Goal: Transaction & Acquisition: Purchase product/service

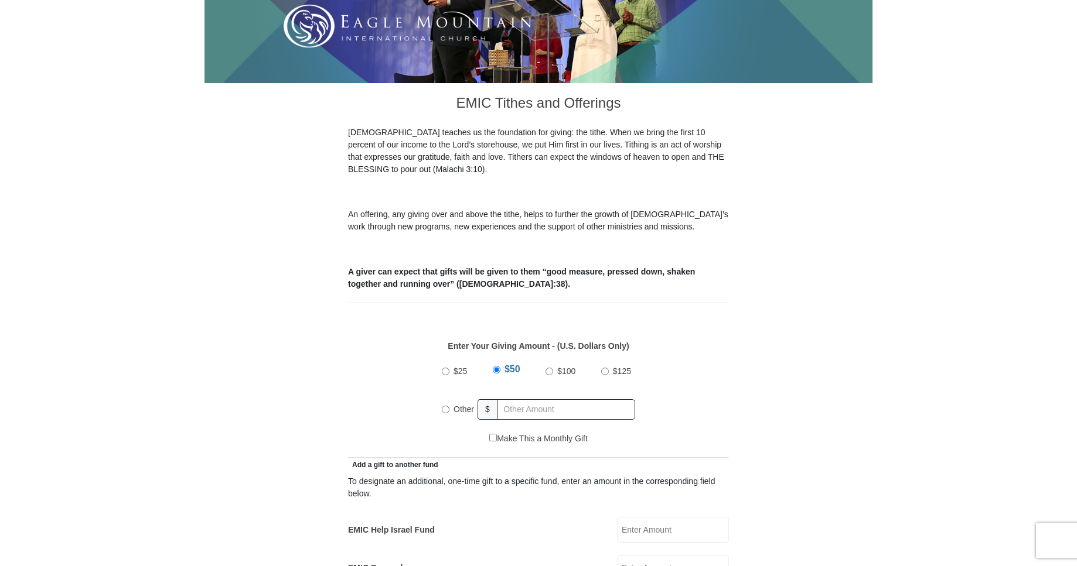
scroll to position [249, 0]
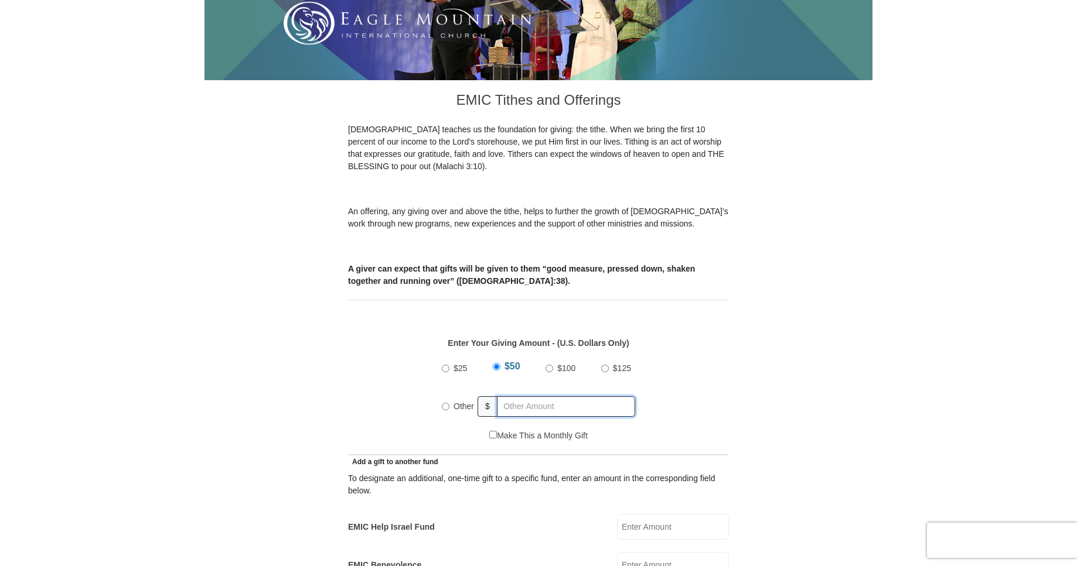
radio input "true"
click at [503, 397] on input "text" at bounding box center [568, 407] width 134 height 21
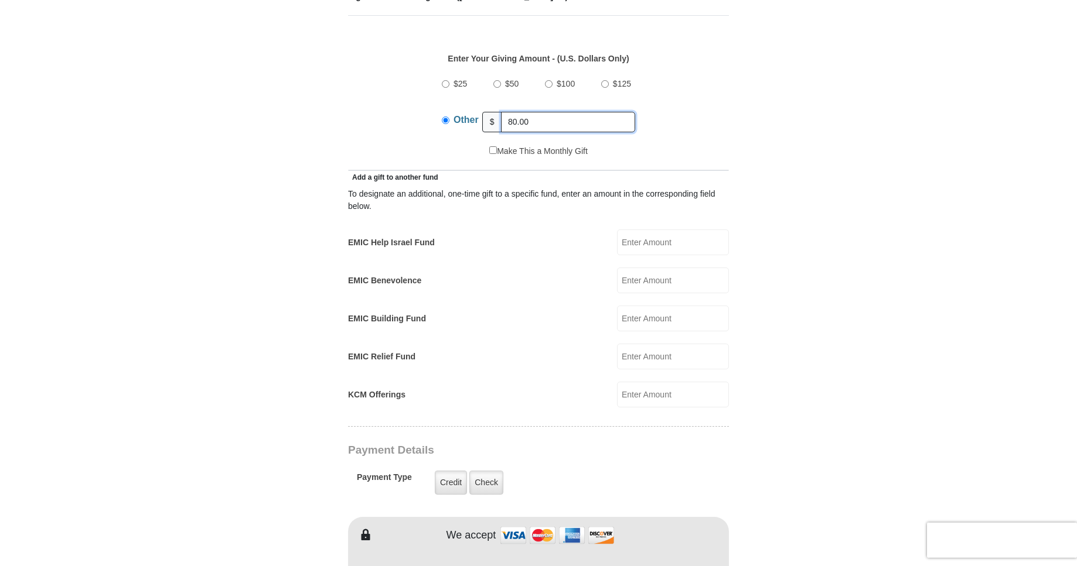
scroll to position [568, 0]
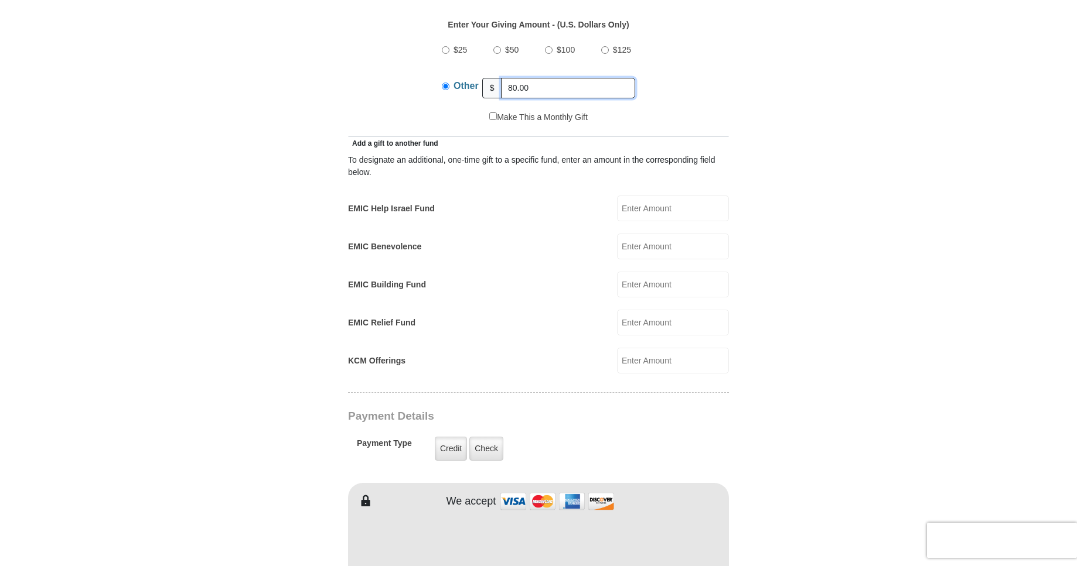
type input "80.00"
drag, startPoint x: 447, startPoint y: 436, endPoint x: 395, endPoint y: 444, distance: 52.8
click at [441, 439] on label "Credit" at bounding box center [451, 449] width 32 height 24
drag, startPoint x: 450, startPoint y: 436, endPoint x: 428, endPoint y: 457, distance: 30.3
click at [450, 439] on label "Credit" at bounding box center [451, 449] width 32 height 24
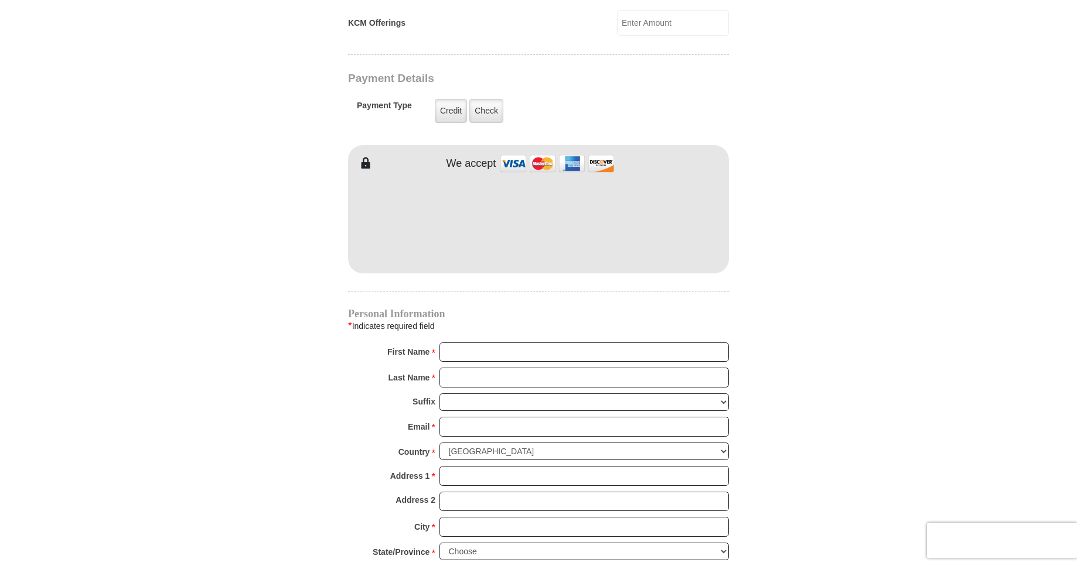
scroll to position [906, 0]
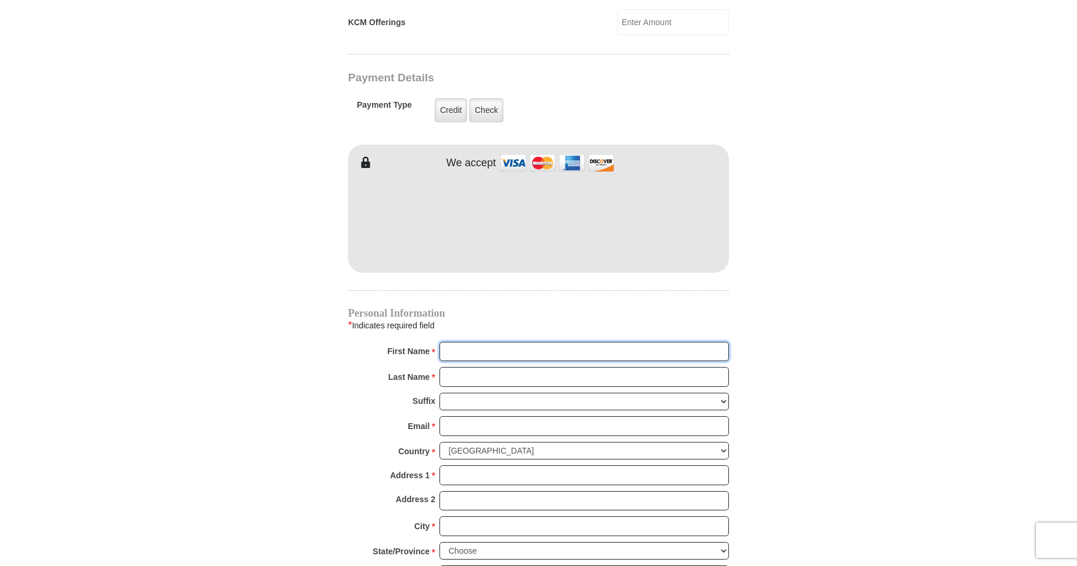
click at [450, 342] on input "First Name *" at bounding box center [583, 352] width 289 height 20
type input "[PERSON_NAME]"
drag, startPoint x: 467, startPoint y: 365, endPoint x: 467, endPoint y: 371, distance: 6.4
click at [467, 367] on input "Last Name *" at bounding box center [583, 377] width 289 height 20
type input "[PERSON_NAME]"
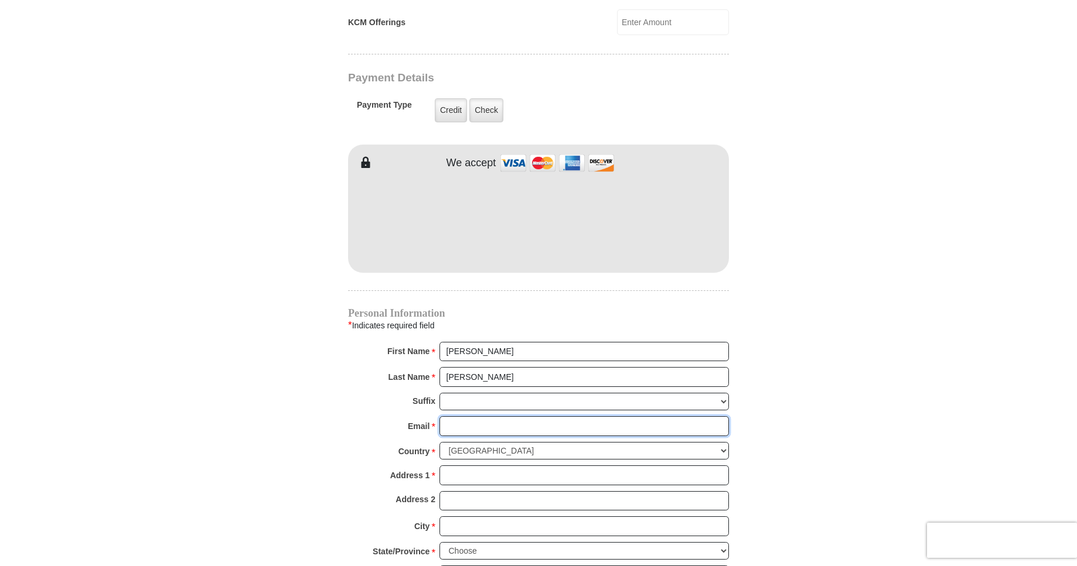
drag, startPoint x: 445, startPoint y: 412, endPoint x: 535, endPoint y: 411, distance: 89.6
click at [447, 417] on input "Email *" at bounding box center [583, 427] width 289 height 20
type input "[PERSON_NAME][EMAIL_ADDRESS][PERSON_NAME][DOMAIN_NAME]"
click at [439, 442] on select "[GEOGRAPHIC_DATA] [GEOGRAPHIC_DATA] [GEOGRAPHIC_DATA] [GEOGRAPHIC_DATA] [GEOGRA…" at bounding box center [583, 451] width 289 height 18
click option "[GEOGRAPHIC_DATA]" at bounding box center [0, 0] width 0 height 0
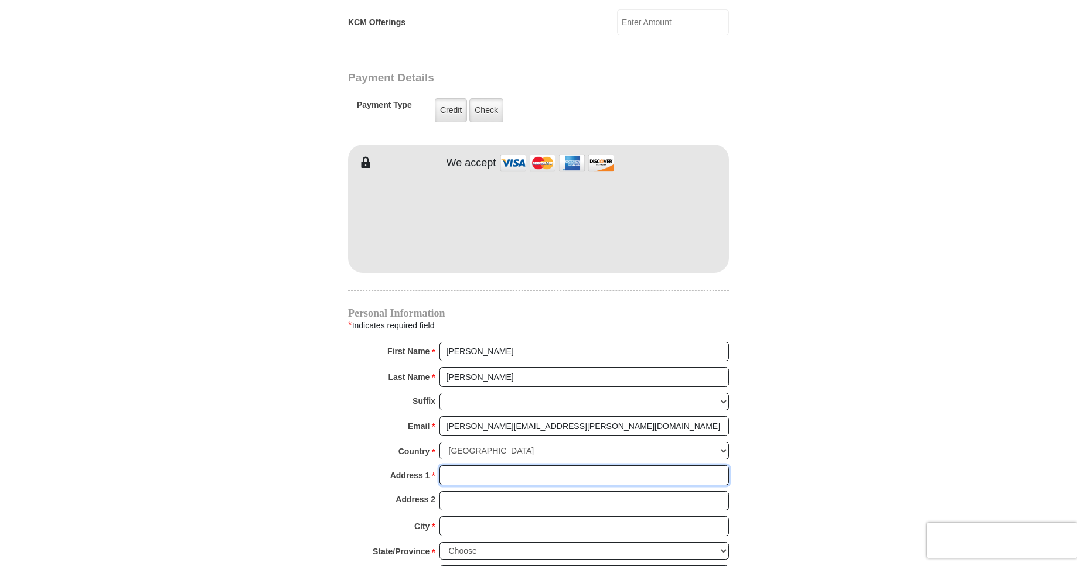
drag, startPoint x: 445, startPoint y: 460, endPoint x: 579, endPoint y: 428, distance: 137.3
click at [446, 466] on input "Address 1 *" at bounding box center [583, 476] width 289 height 20
type input "[STREET_ADDRESS]"
click at [446, 517] on input "City *" at bounding box center [583, 527] width 289 height 20
type input "[GEOGRAPHIC_DATA]"
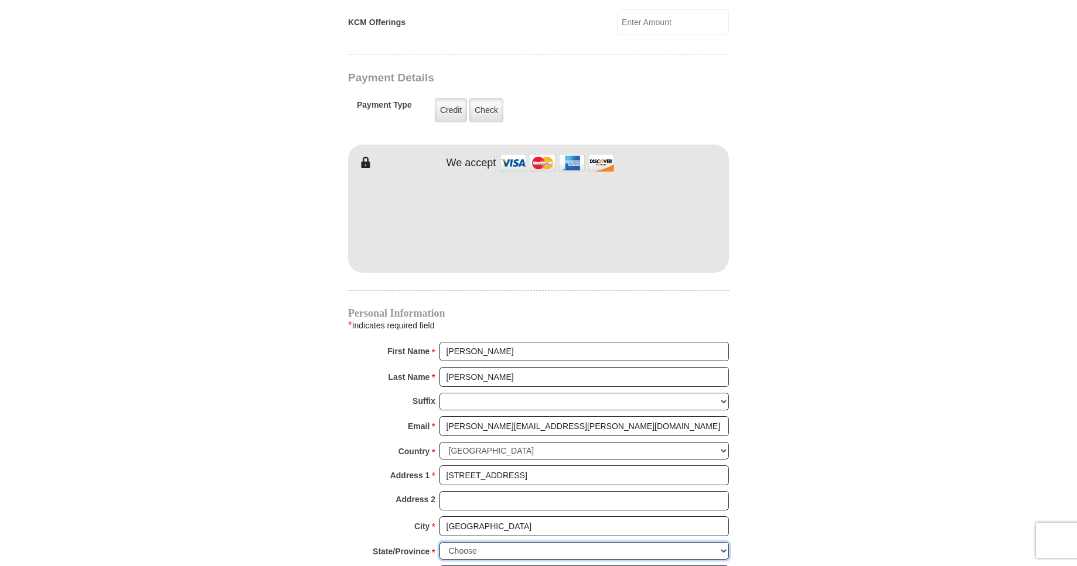
click at [439, 542] on select "Choose [US_STATE] [US_STATE] [US_STATE] [US_STATE] [US_STATE] Armed Forces Amer…" at bounding box center [583, 551] width 289 height 18
select select "TN"
click option "[US_STATE]" at bounding box center [0, 0] width 0 height 0
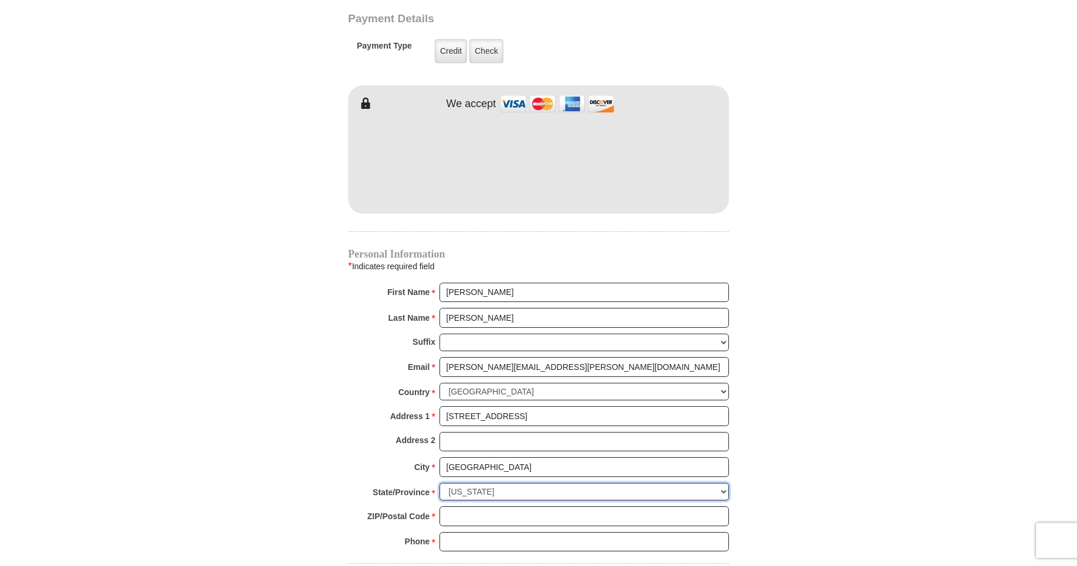
scroll to position [996, 0]
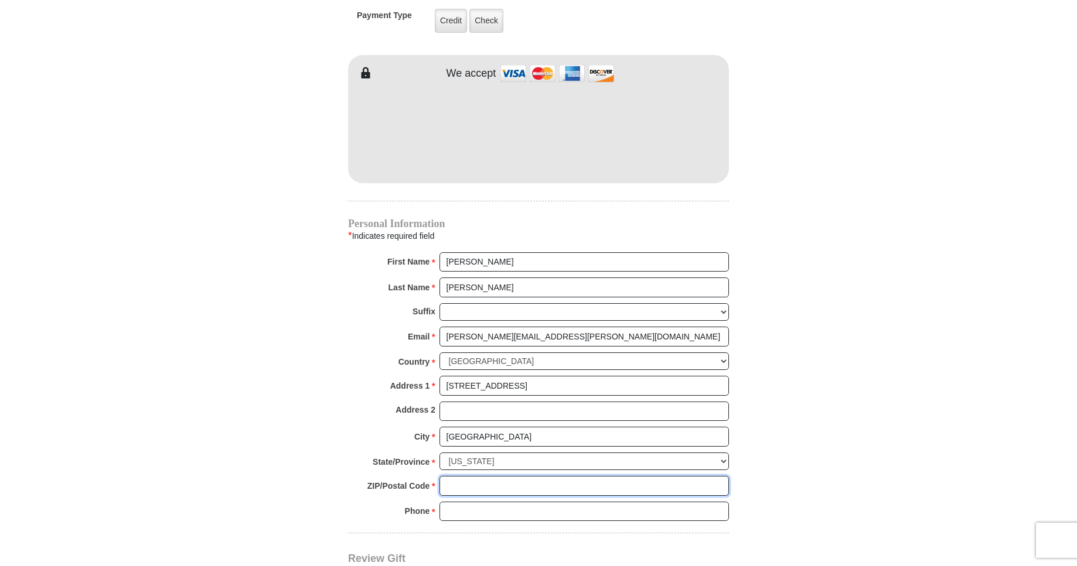
click at [443, 476] on input "ZIP/Postal Code *" at bounding box center [583, 486] width 289 height 20
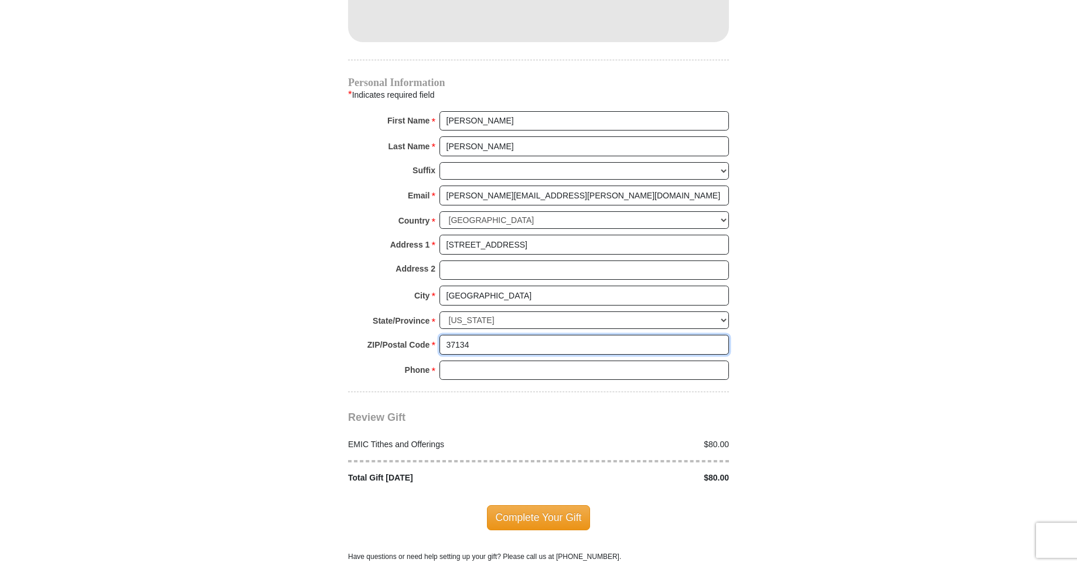
scroll to position [1145, 0]
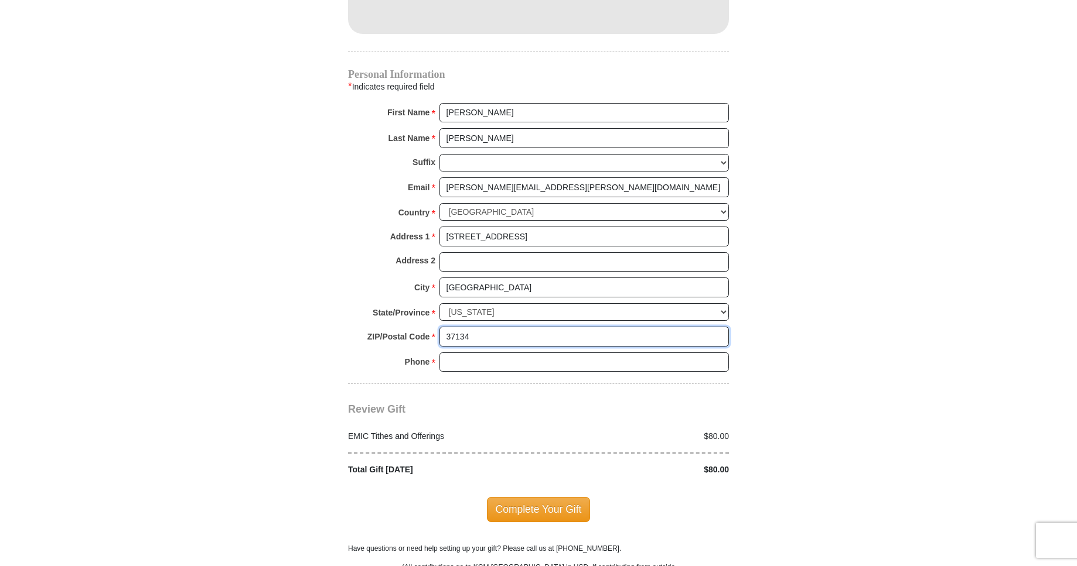
type input "37134"
click at [452, 353] on input "Phone * *" at bounding box center [583, 363] width 289 height 20
type input "9315050856"
click at [538, 497] on span "Complete Your Gift" at bounding box center [539, 509] width 104 height 25
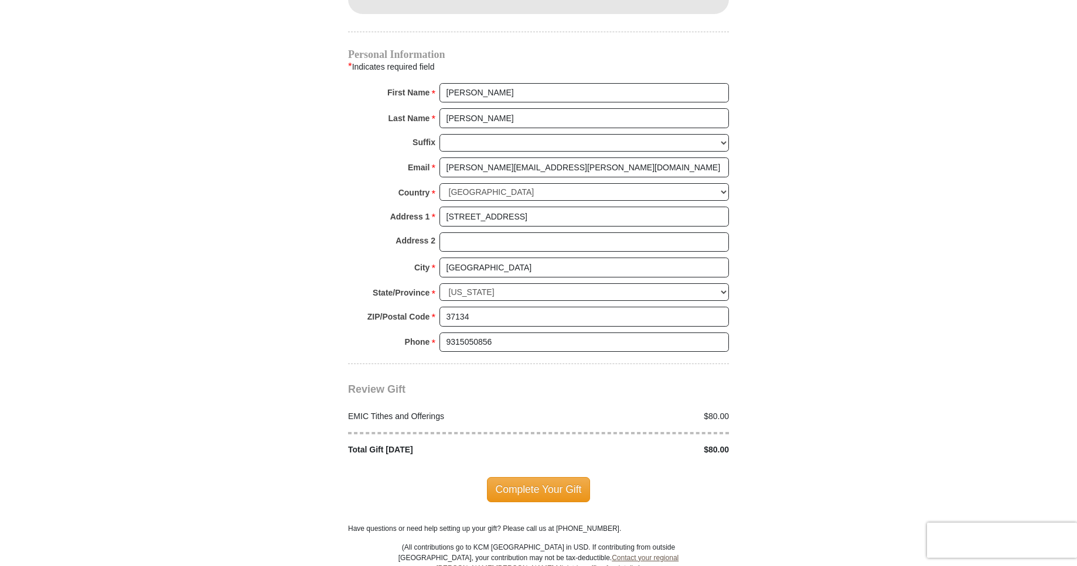
scroll to position [1235, 0]
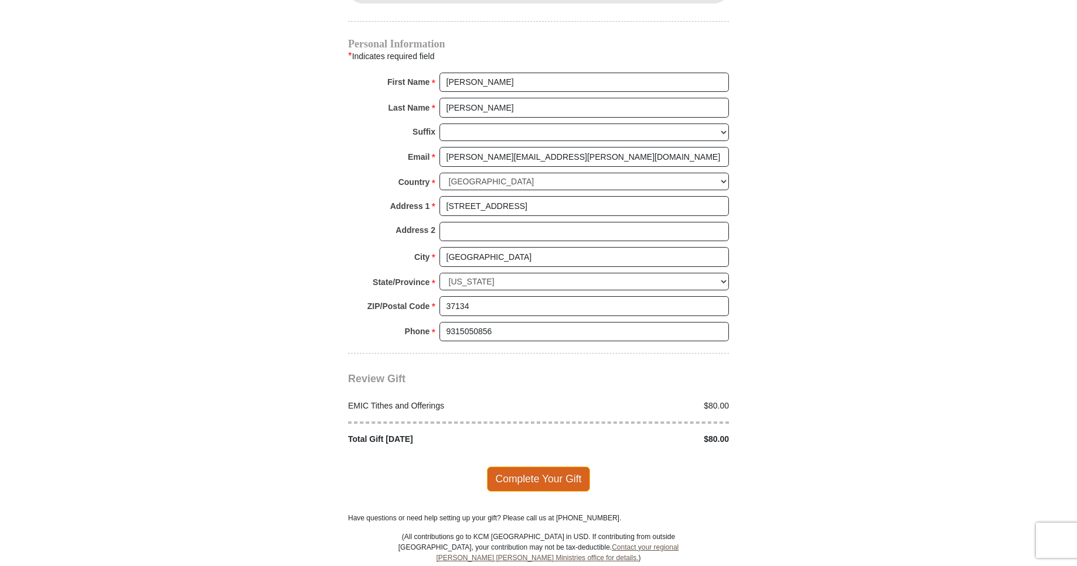
click at [538, 467] on span "Complete Your Gift" at bounding box center [539, 479] width 104 height 25
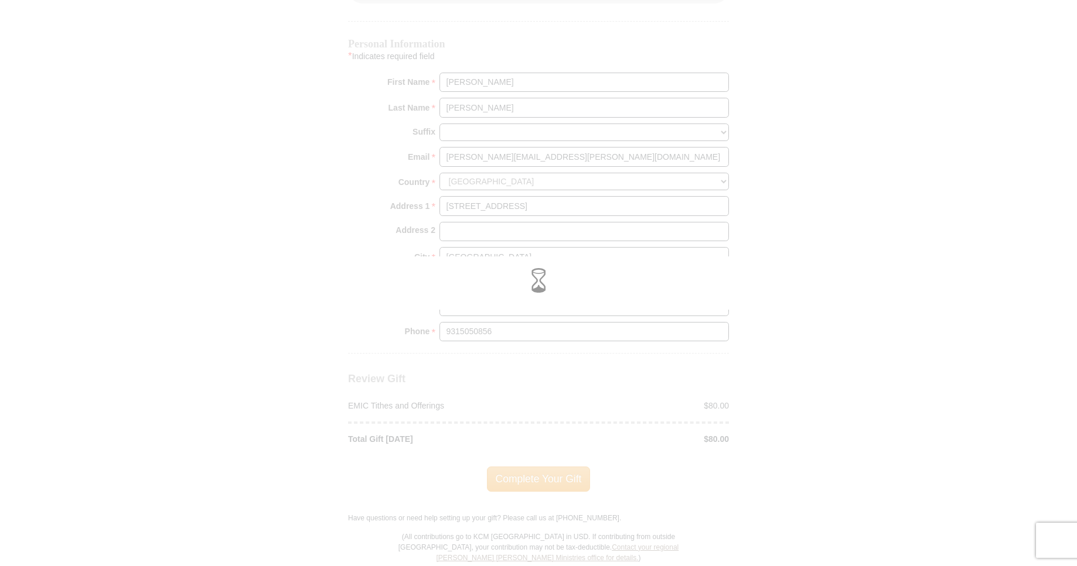
scroll to position [1176, 0]
